Goal: Task Accomplishment & Management: Use online tool/utility

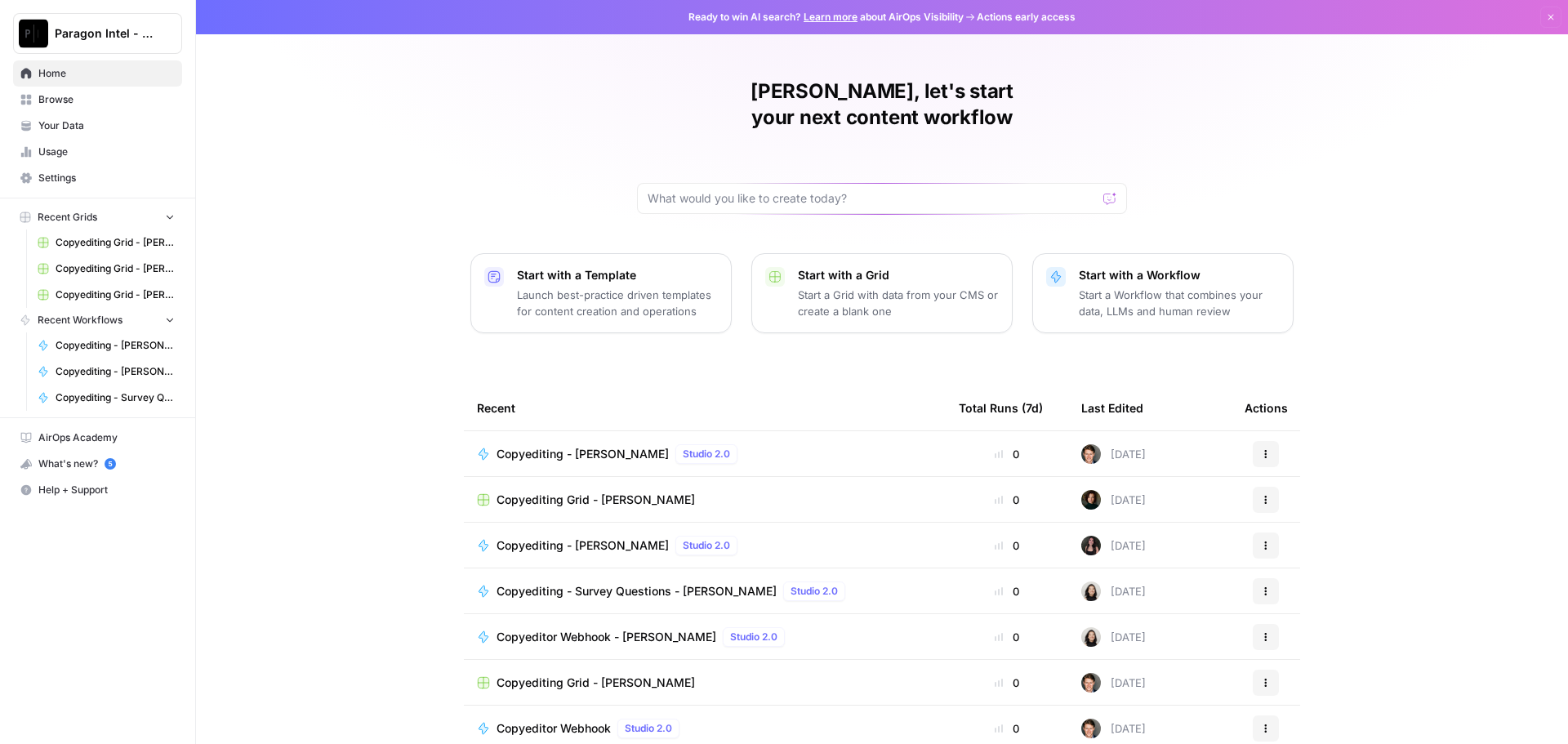
click at [29, 88] on link "Browse" at bounding box center [97, 100] width 169 height 26
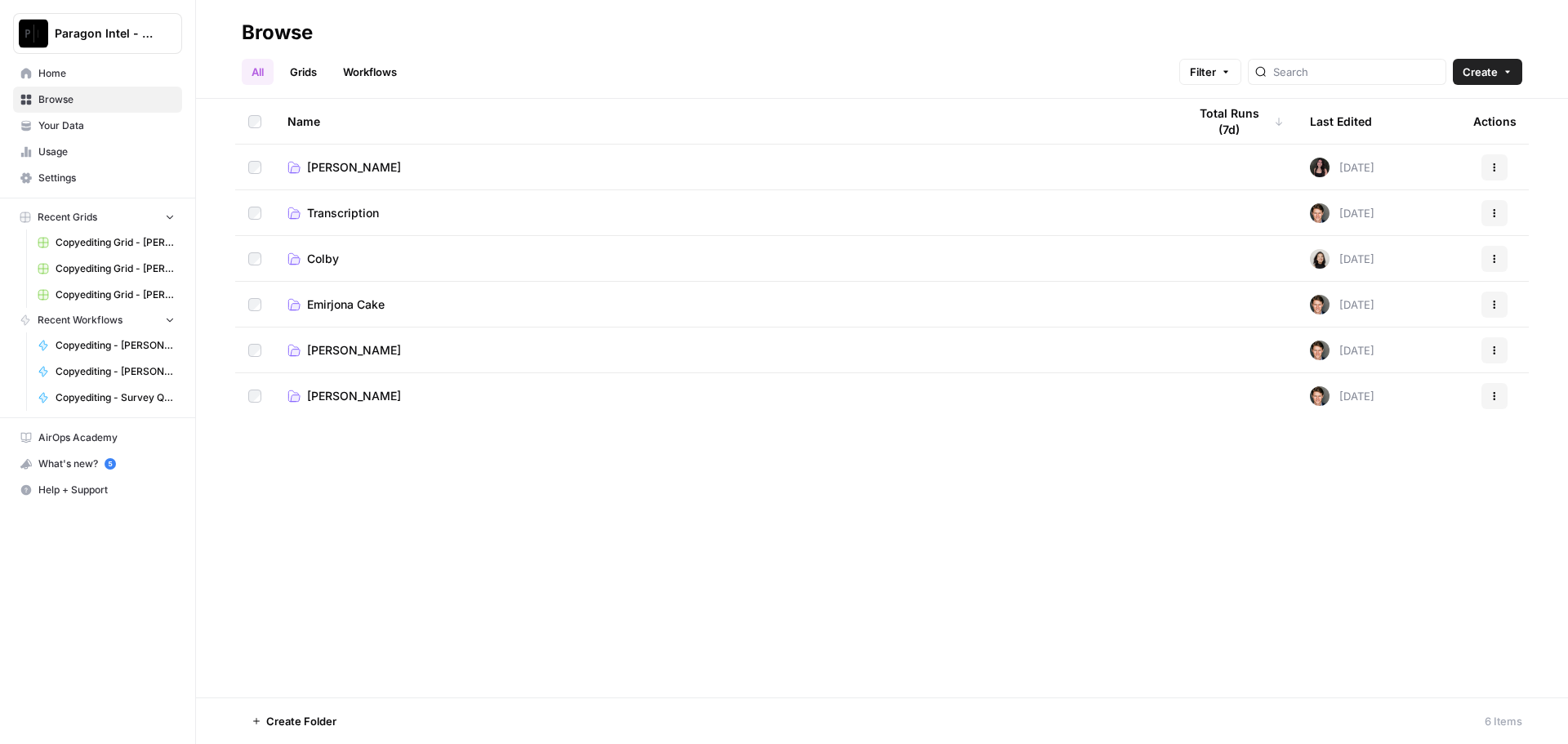
click at [387, 348] on span "Ashley Collman" at bounding box center [354, 350] width 94 height 16
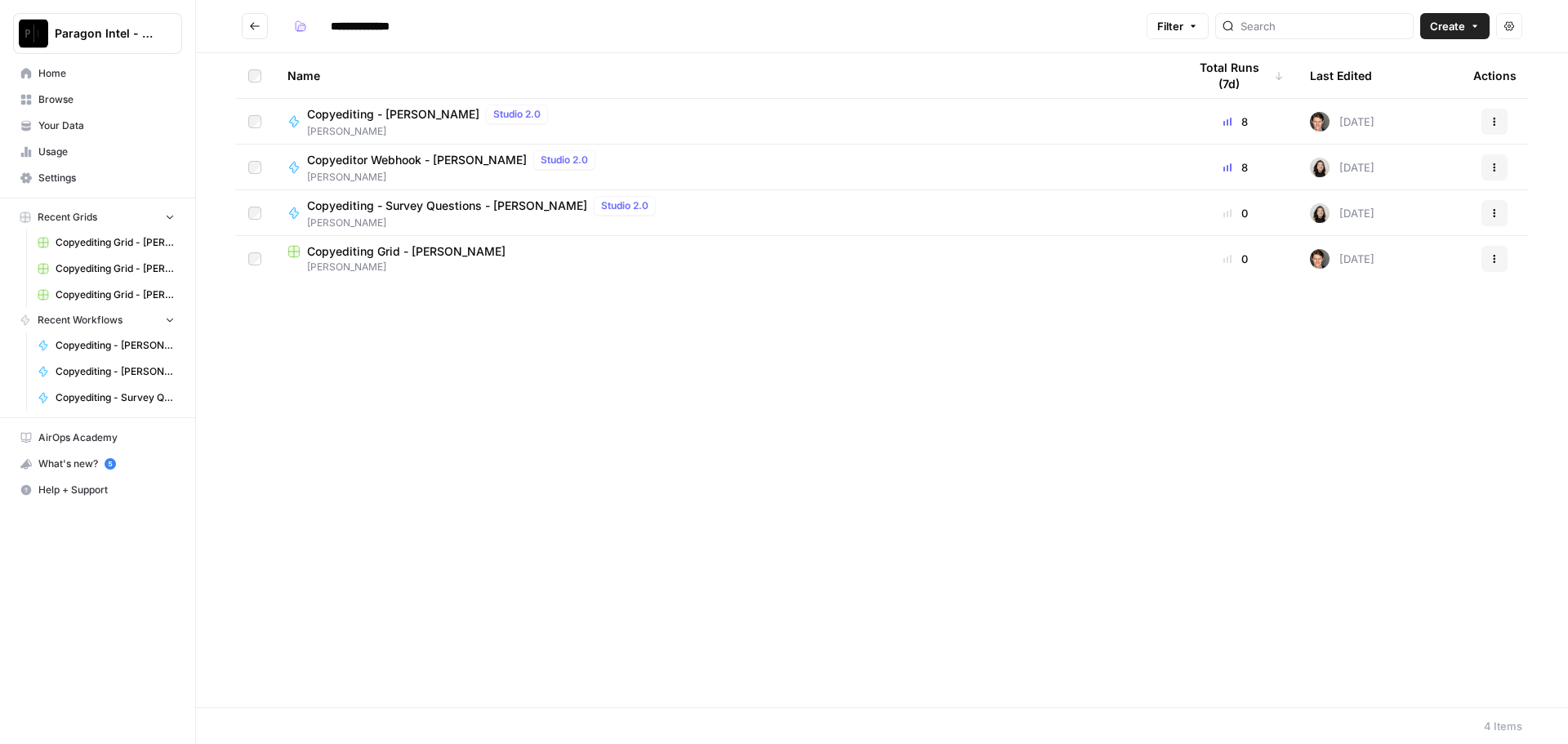
click at [342, 115] on span "Copyediting - Ashley Collman" at bounding box center [393, 114] width 172 height 16
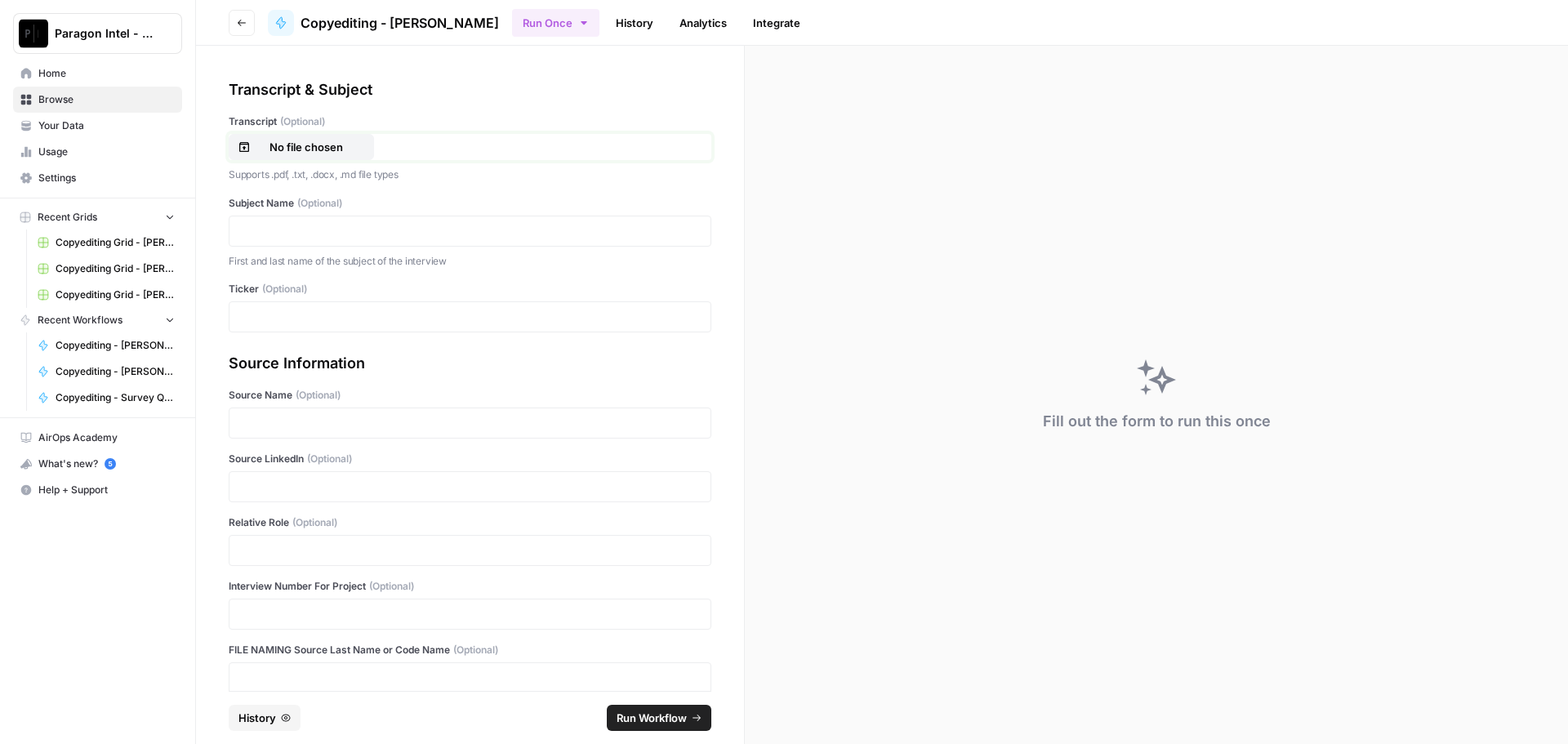
click at [306, 152] on p "No file chosen" at bounding box center [306, 147] width 105 height 16
click at [335, 244] on div at bounding box center [470, 231] width 483 height 31
click at [335, 241] on div at bounding box center [470, 231] width 483 height 31
click at [312, 228] on p at bounding box center [470, 231] width 462 height 16
drag, startPoint x: 335, startPoint y: 554, endPoint x: 328, endPoint y: 542, distance: 13.9
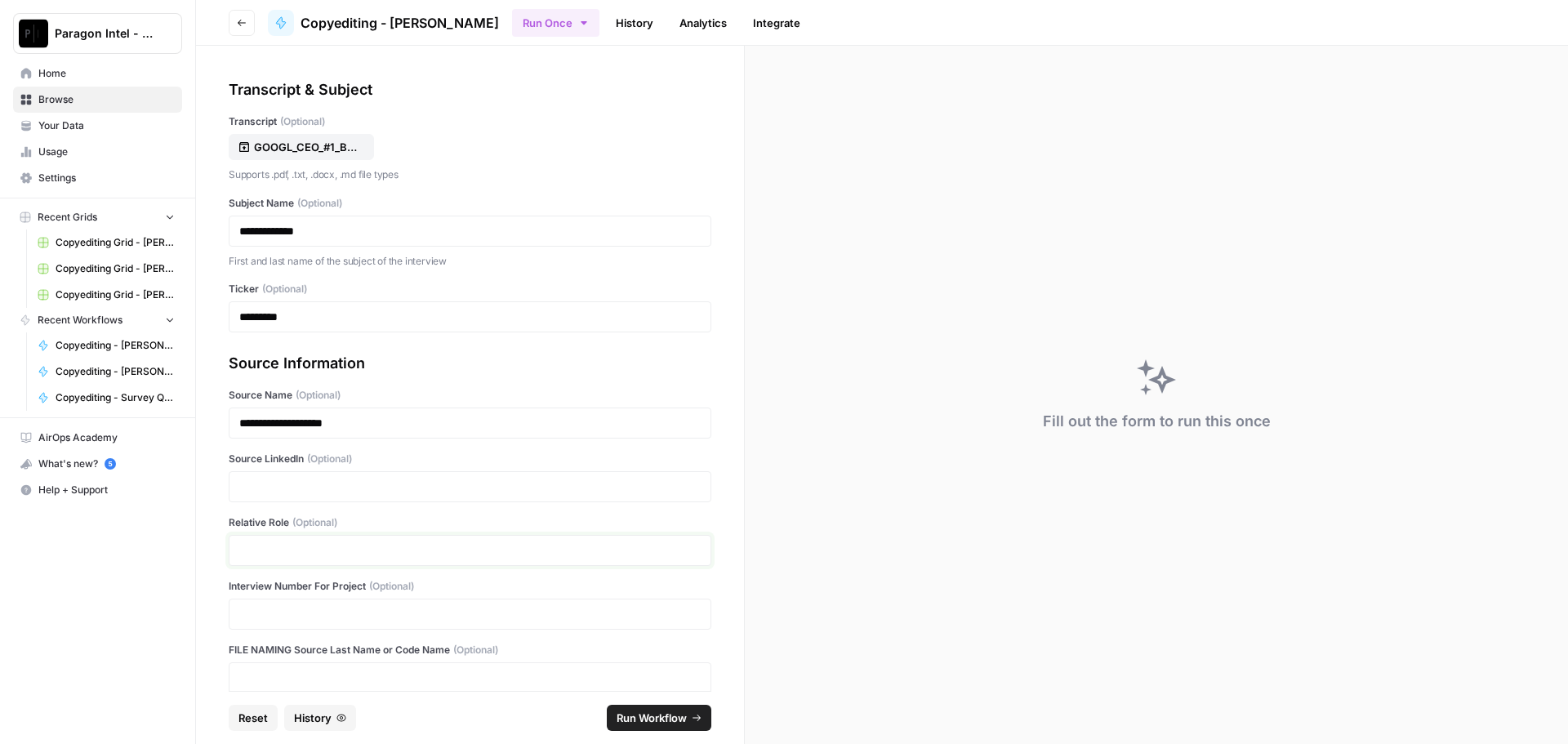
click at [335, 554] on p at bounding box center [470, 550] width 462 height 16
click at [298, 492] on p at bounding box center [470, 486] width 462 height 16
click at [276, 547] on p at bounding box center [470, 550] width 462 height 16
click at [647, 723] on span "Run Workflow" at bounding box center [651, 718] width 70 height 16
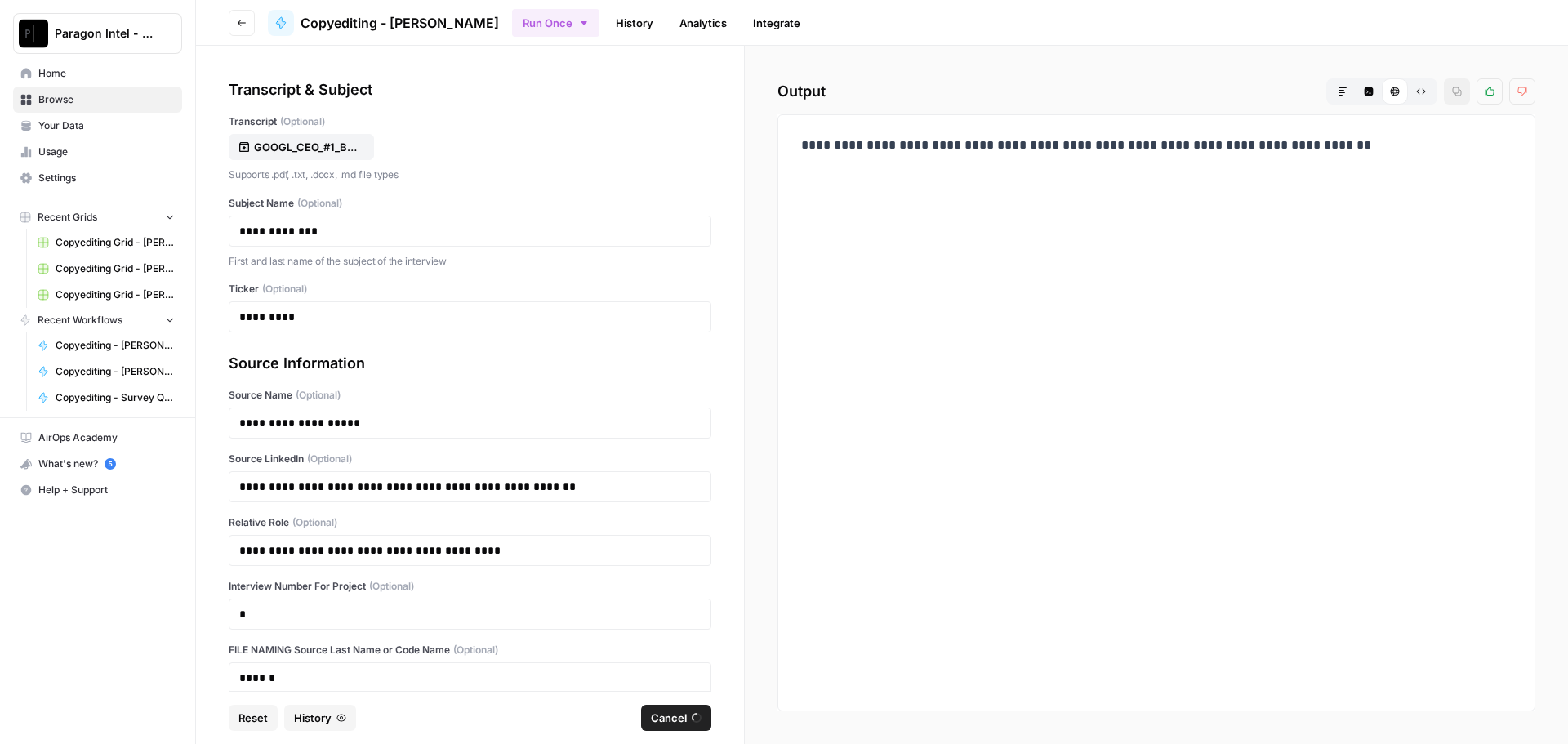
click at [68, 100] on span "Browse" at bounding box center [107, 100] width 136 height 15
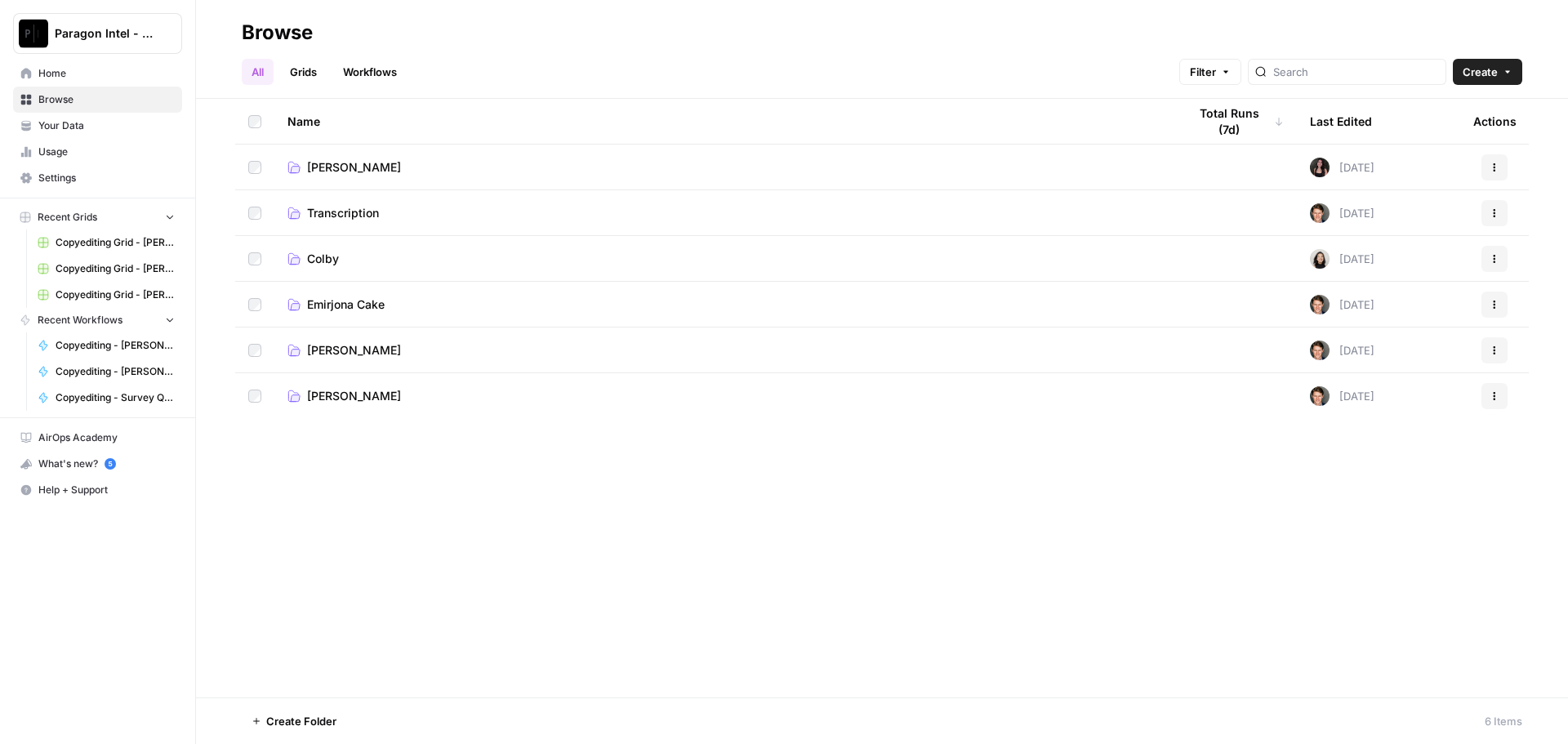
click at [349, 351] on span "[PERSON_NAME]" at bounding box center [354, 350] width 94 height 16
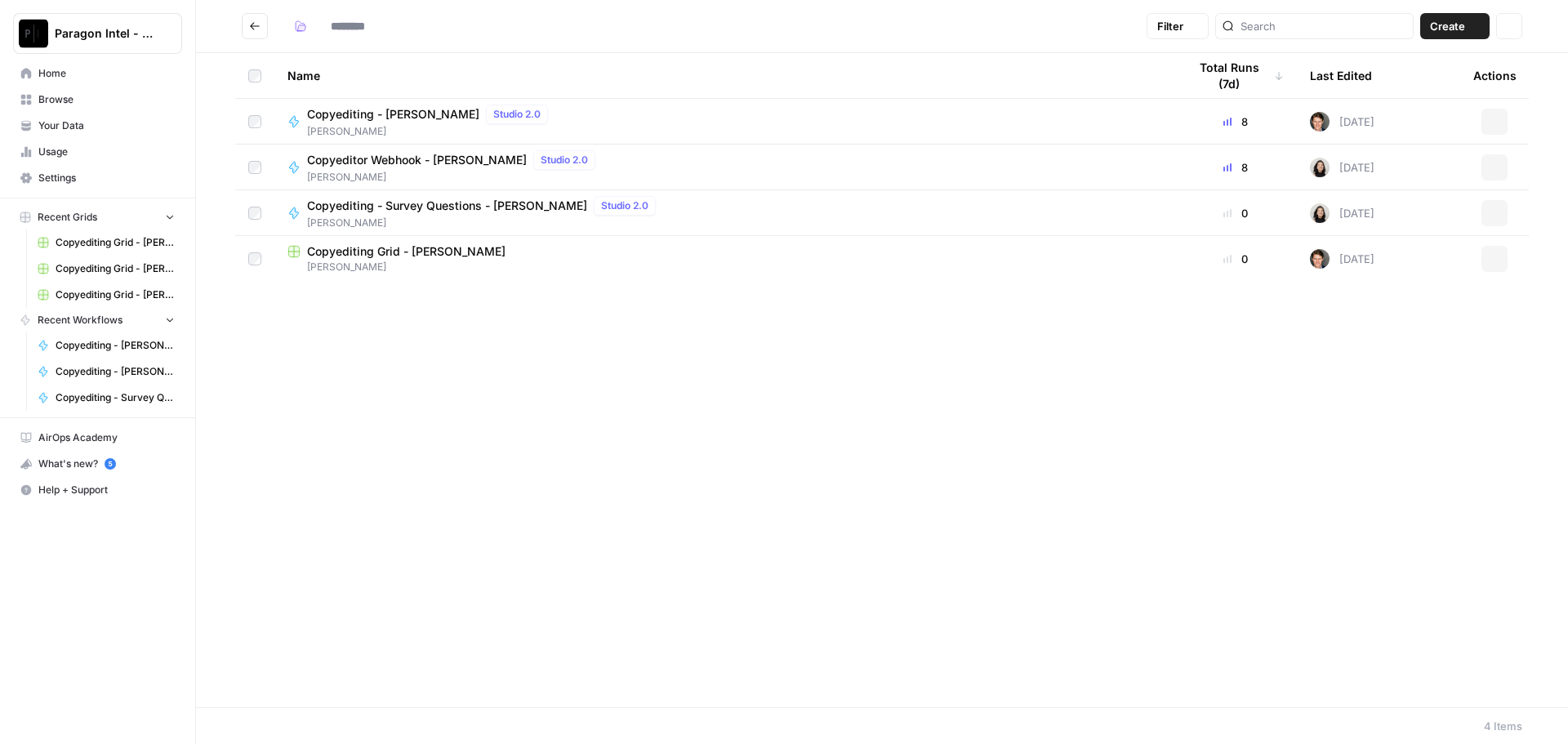
type input "**********"
click at [366, 124] on span "[PERSON_NAME]" at bounding box center [431, 132] width 248 height 15
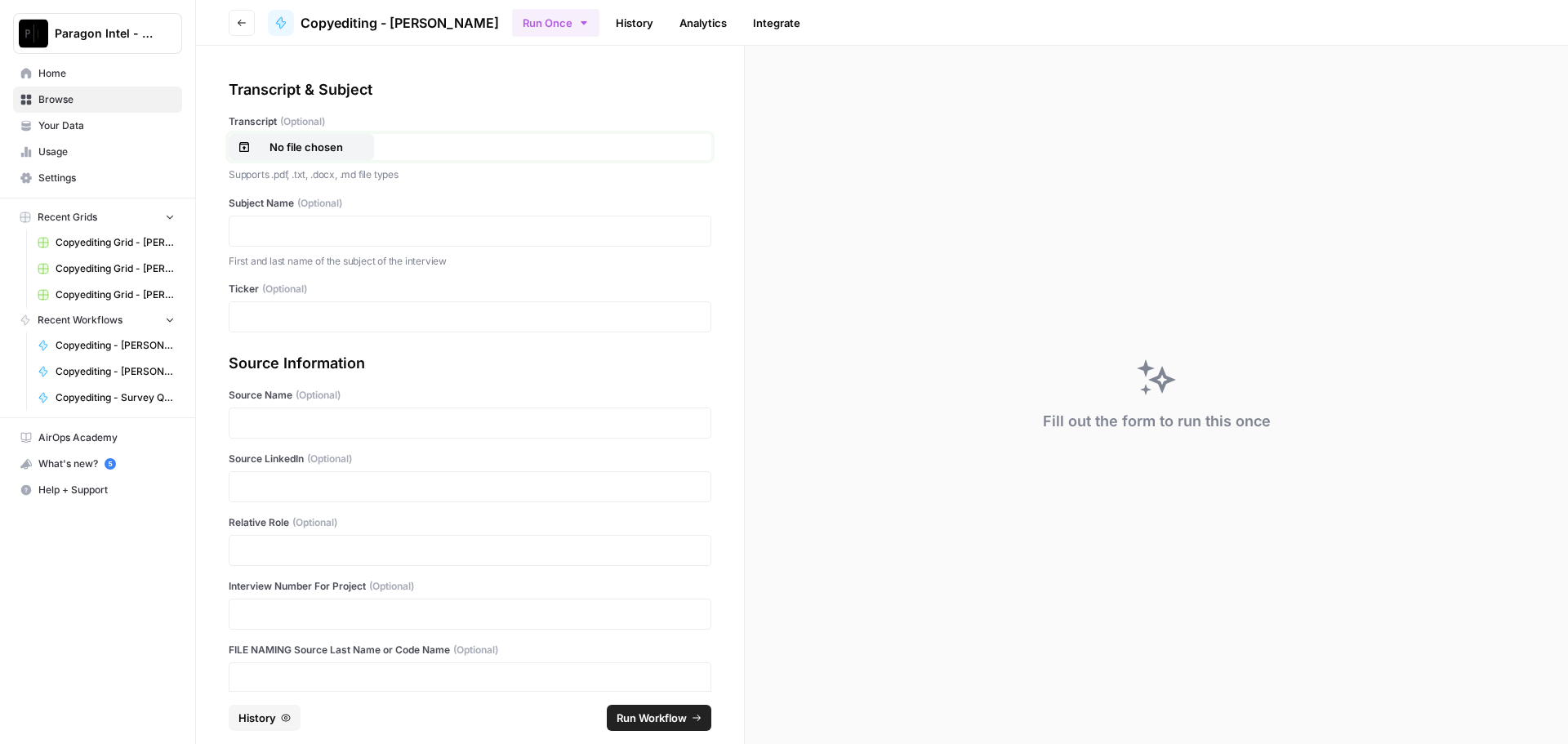
click at [334, 145] on p "No file chosen" at bounding box center [306, 147] width 105 height 16
click at [317, 242] on div at bounding box center [470, 231] width 483 height 31
click at [308, 236] on p at bounding box center [470, 231] width 462 height 16
click at [259, 497] on div at bounding box center [470, 486] width 483 height 31
click at [270, 480] on p at bounding box center [470, 486] width 462 height 16
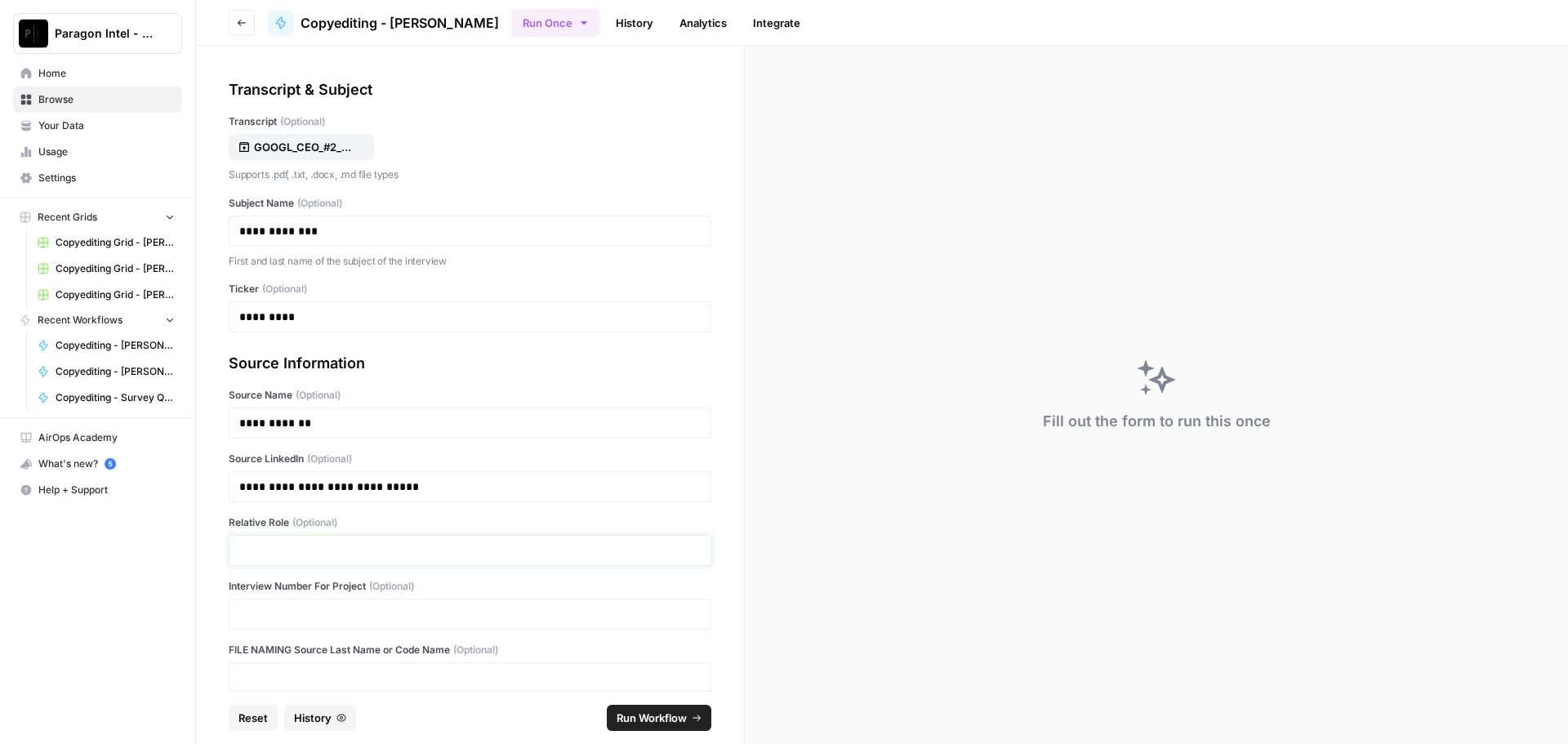
click at [275, 547] on p at bounding box center [470, 550] width 462 height 16
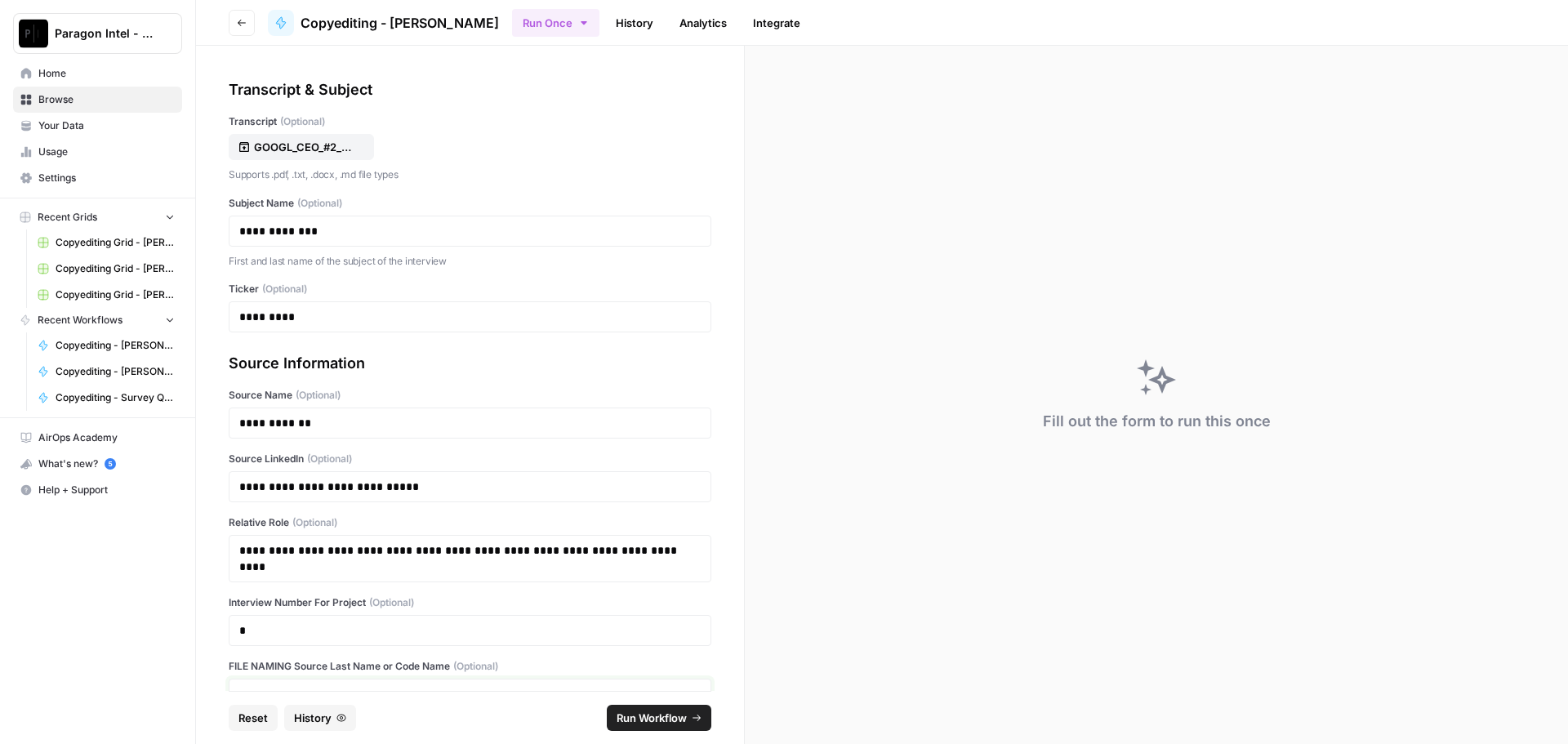
scroll to position [9, 0]
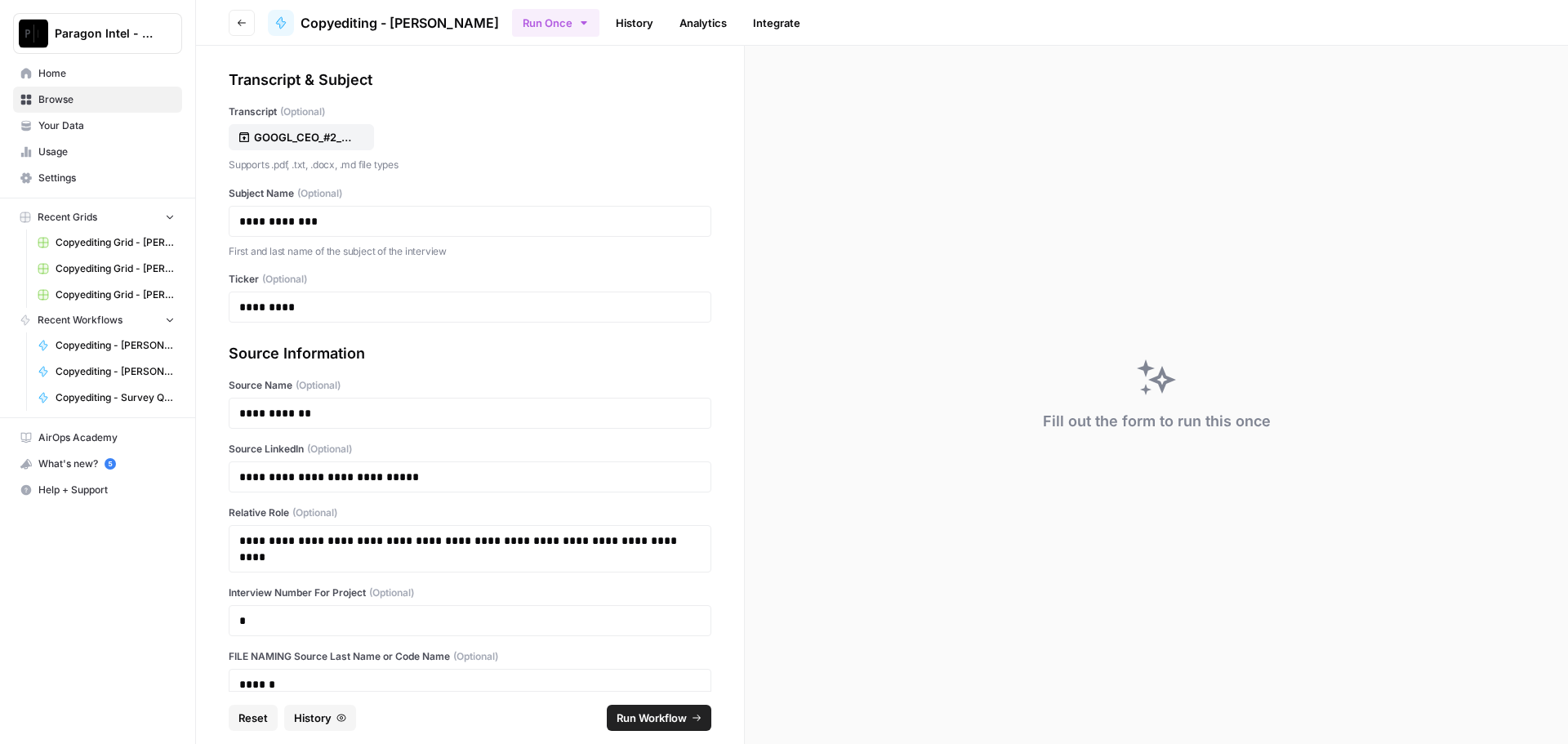
click at [655, 722] on span "Run Workflow" at bounding box center [651, 718] width 70 height 16
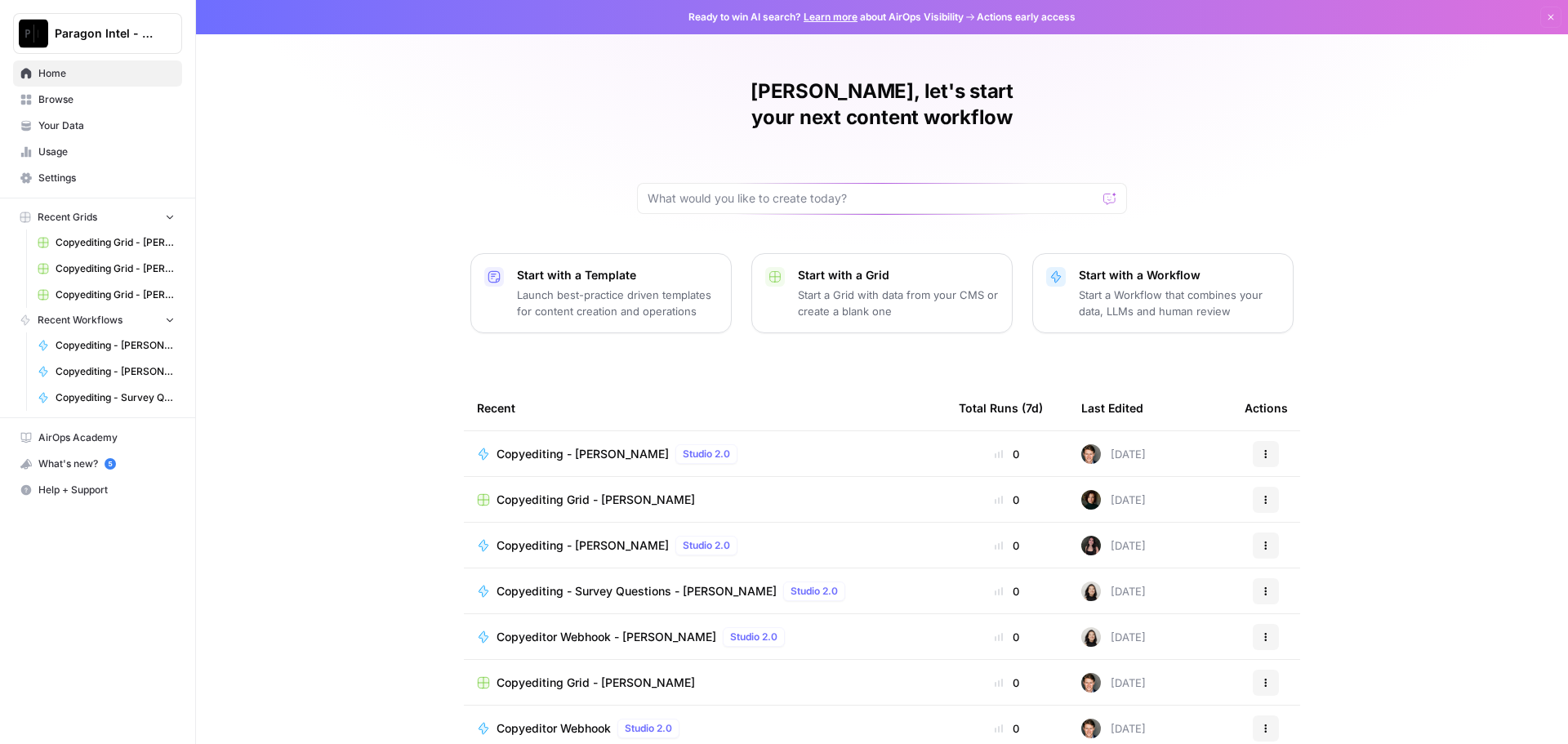
click at [249, 485] on div "[PERSON_NAME], let's start your next content workflow Start with a Template Lau…" at bounding box center [882, 389] width 1373 height 778
click at [64, 102] on span "Browse" at bounding box center [107, 100] width 136 height 15
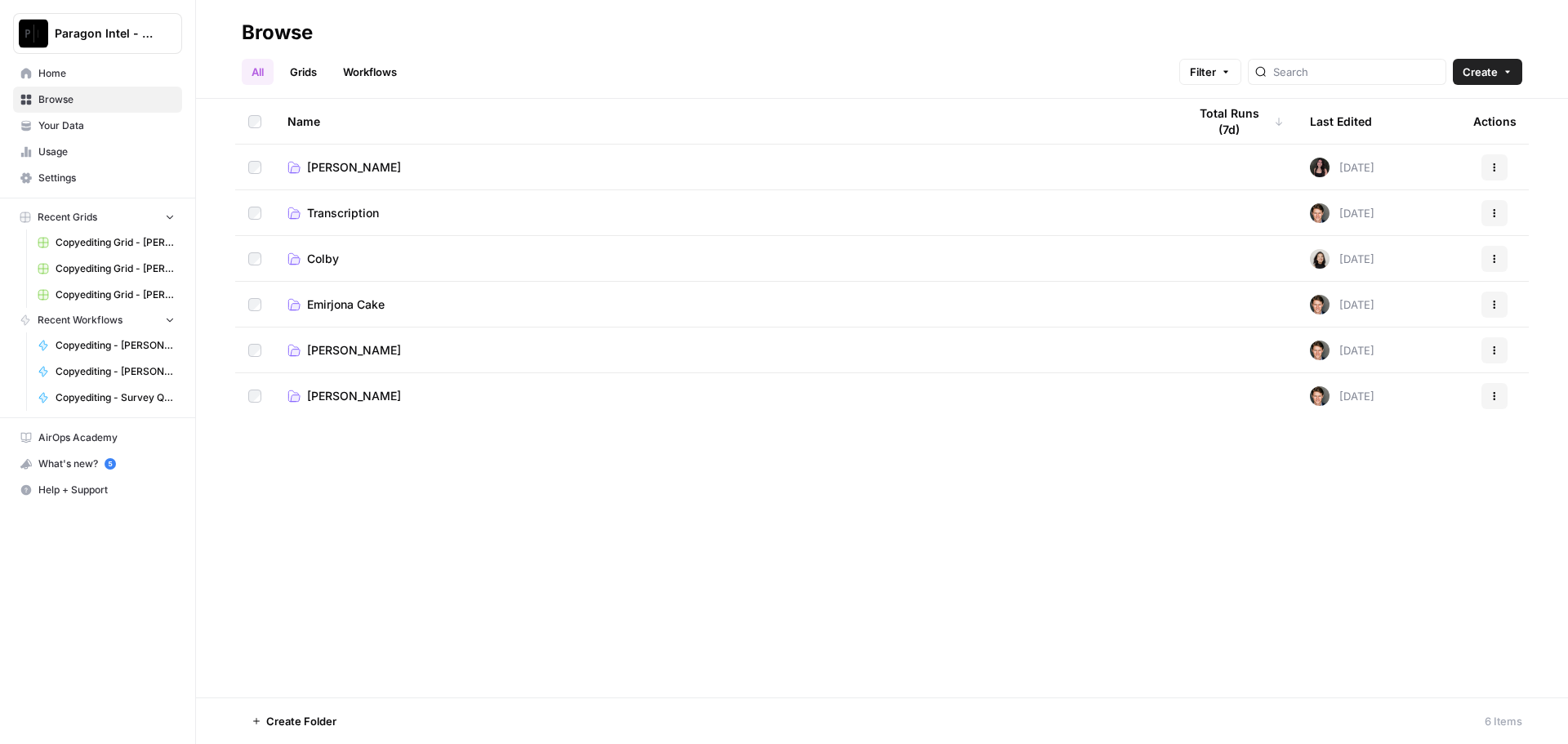
click at [388, 353] on span "[PERSON_NAME]" at bounding box center [354, 350] width 94 height 16
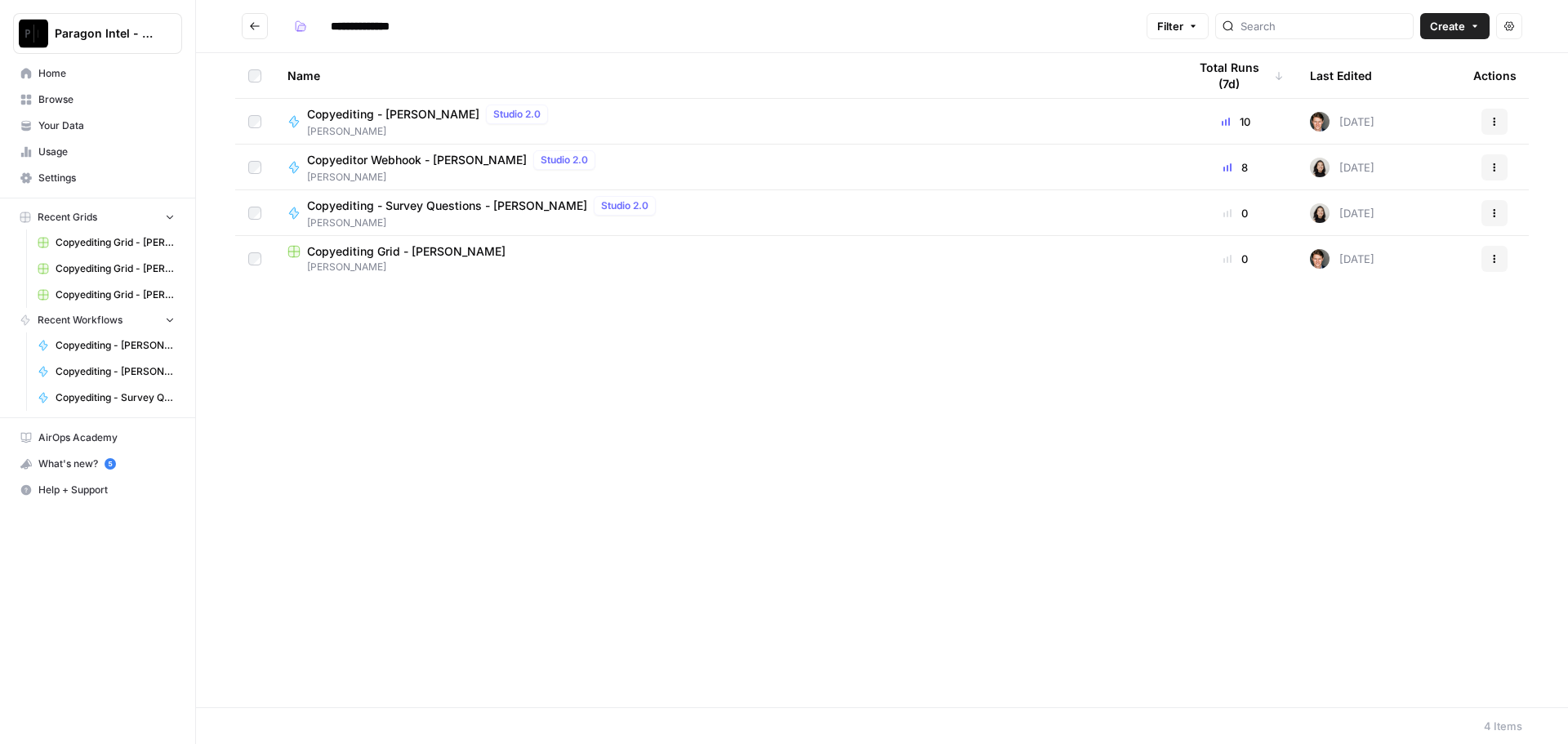
click at [427, 263] on span "[PERSON_NAME]" at bounding box center [724, 267] width 874 height 15
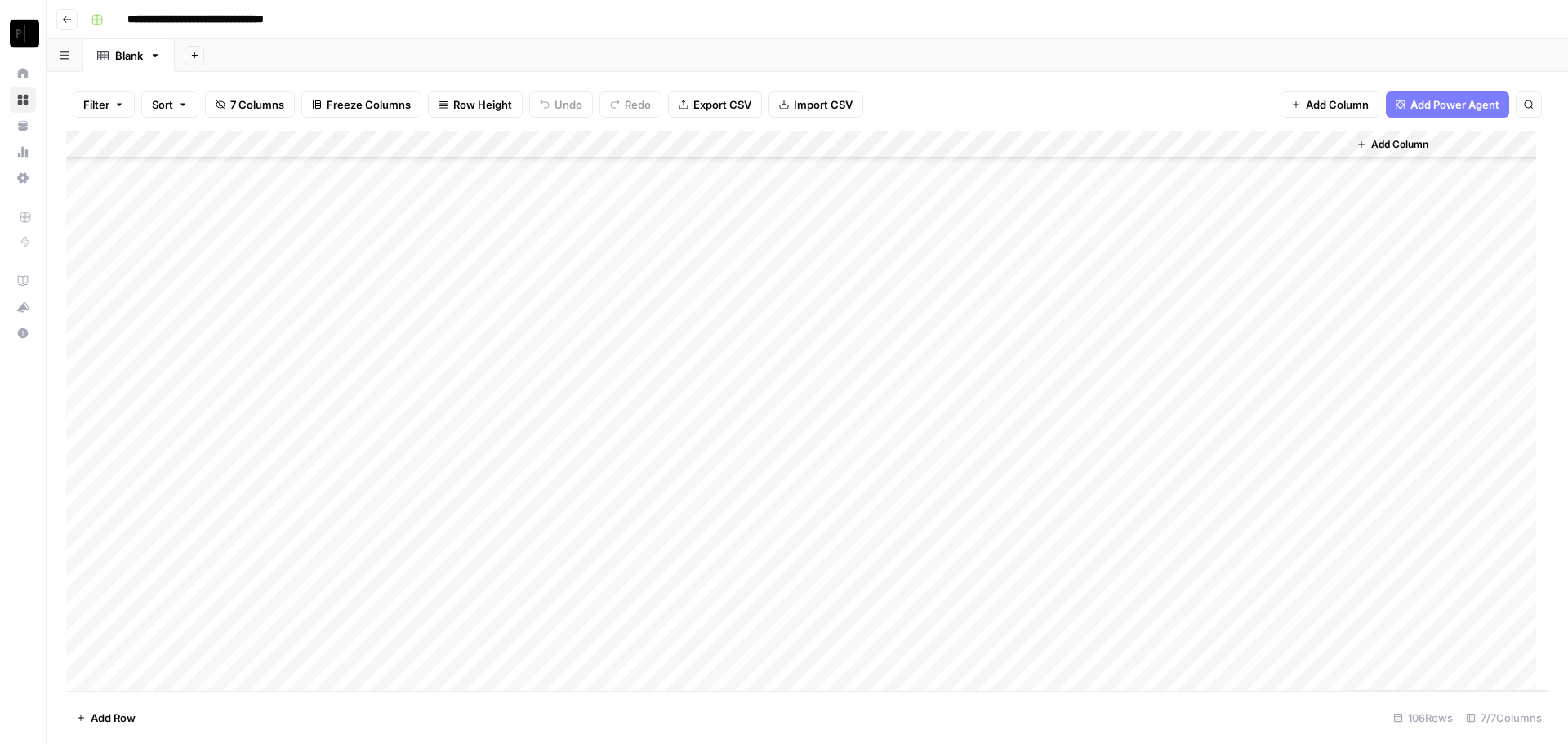
scroll to position [2438, 0]
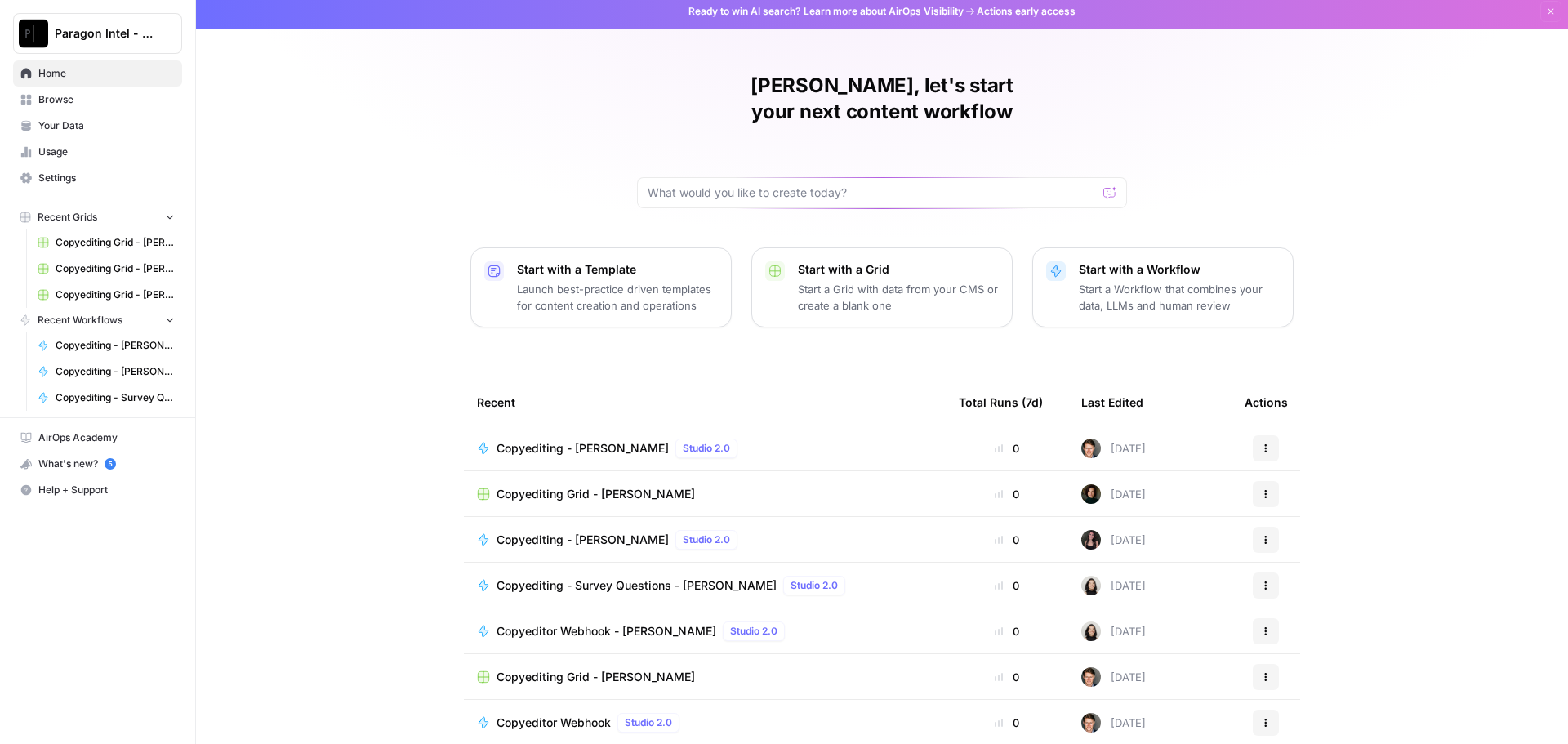
scroll to position [7, 0]
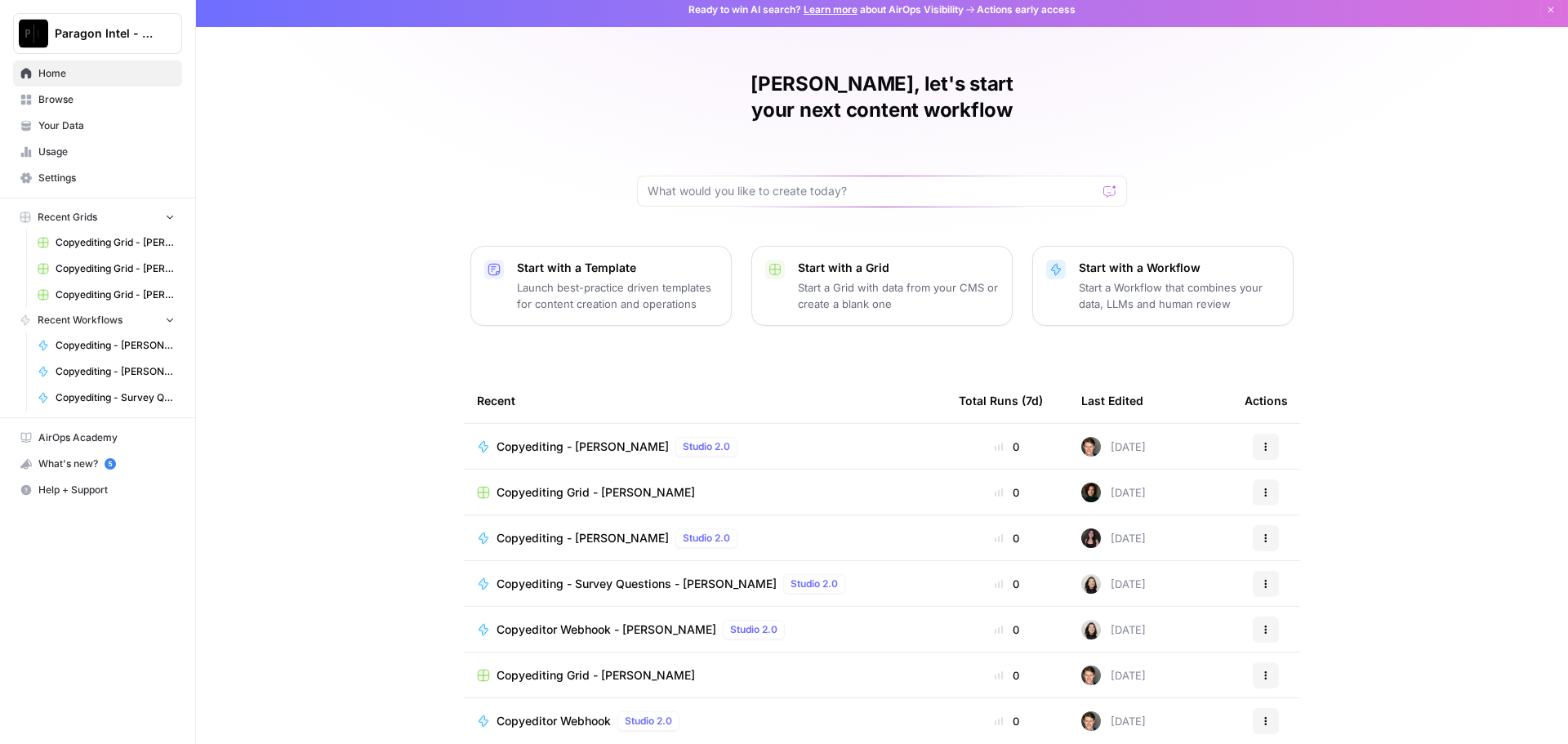
drag, startPoint x: 81, startPoint y: 98, endPoint x: 114, endPoint y: 114, distance: 36.7
click at [81, 98] on span "Browse" at bounding box center [107, 100] width 136 height 15
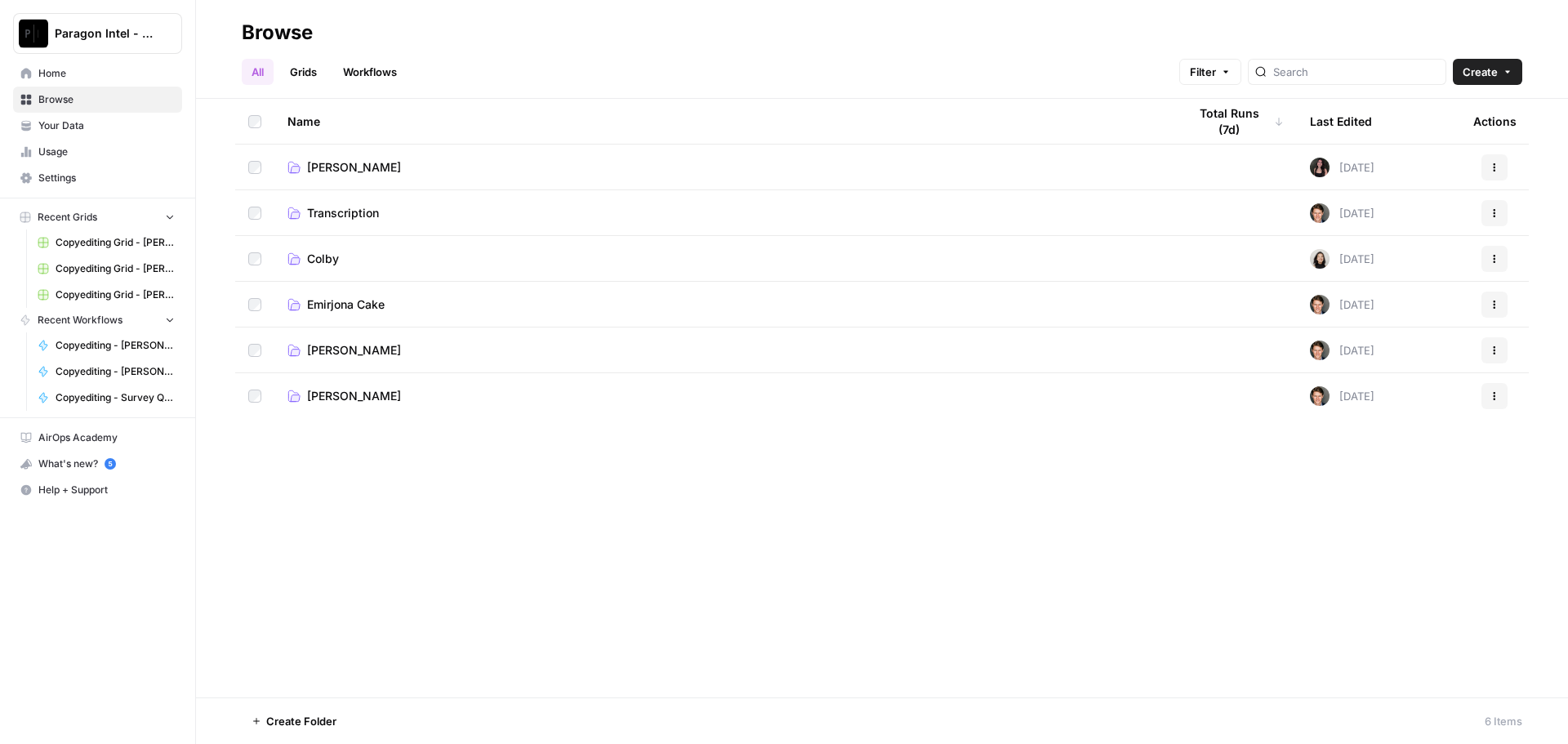
click at [350, 355] on span "[PERSON_NAME]" at bounding box center [354, 350] width 94 height 16
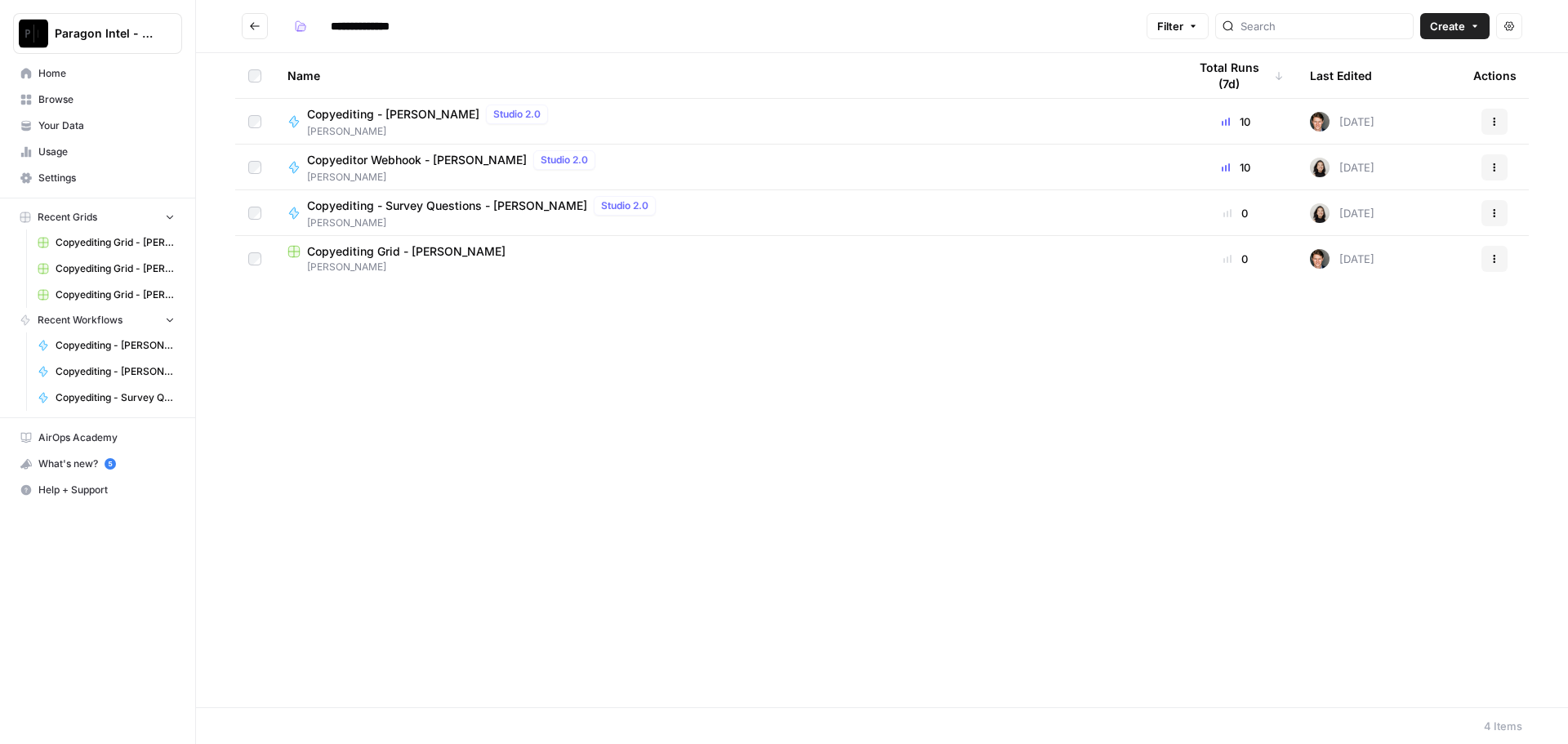
click at [388, 257] on span "Copyediting Grid - [PERSON_NAME]" at bounding box center [406, 250] width 198 height 16
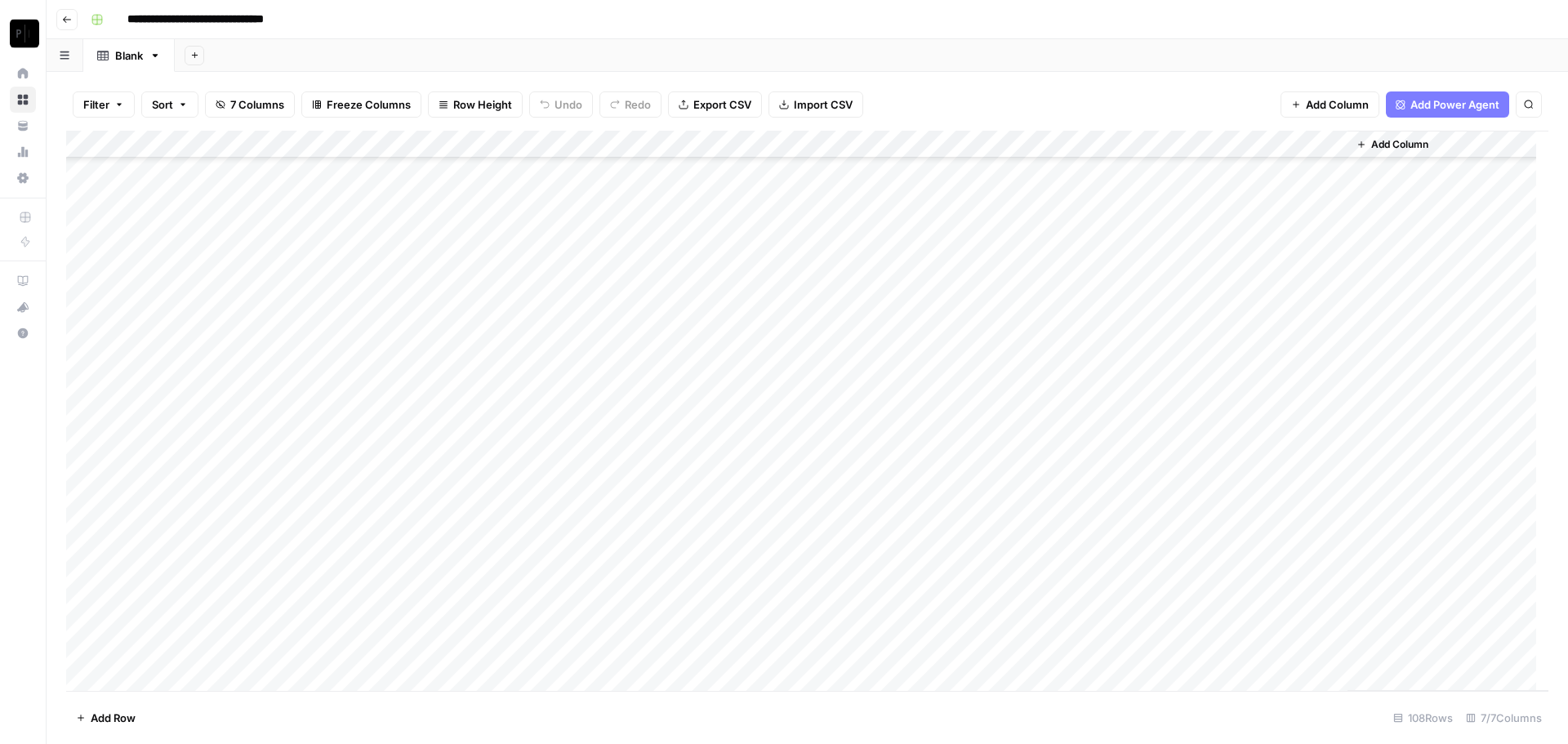
scroll to position [2494, 0]
click at [1182, 651] on div "Add Column" at bounding box center [807, 411] width 1483 height 561
click at [1185, 625] on div "Add Column" at bounding box center [807, 411] width 1483 height 561
